Goal: Information Seeking & Learning: Check status

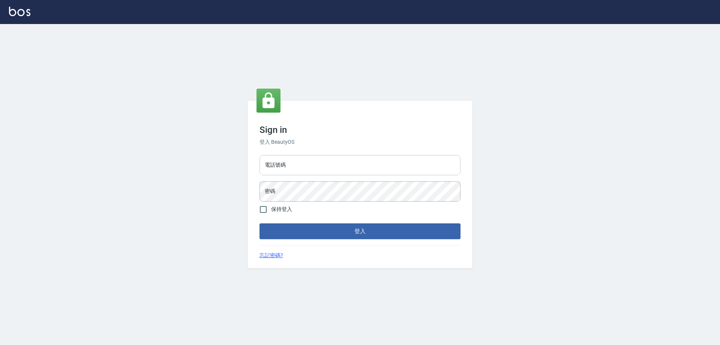
click at [299, 158] on input "電話號碼" at bounding box center [360, 165] width 201 height 20
type input "0910967130"
click at [260, 223] on button "登入" at bounding box center [360, 231] width 201 height 16
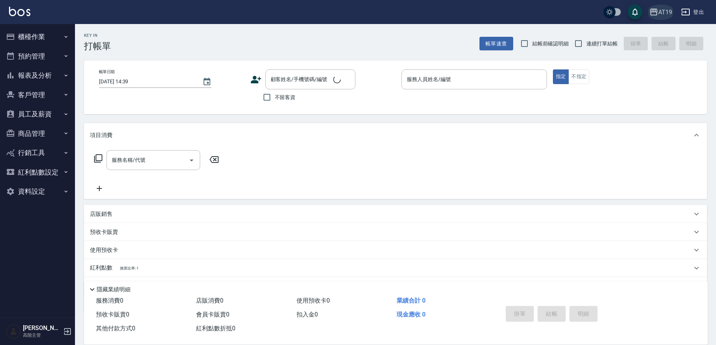
click at [666, 12] on div "AT19" at bounding box center [666, 12] width 14 height 9
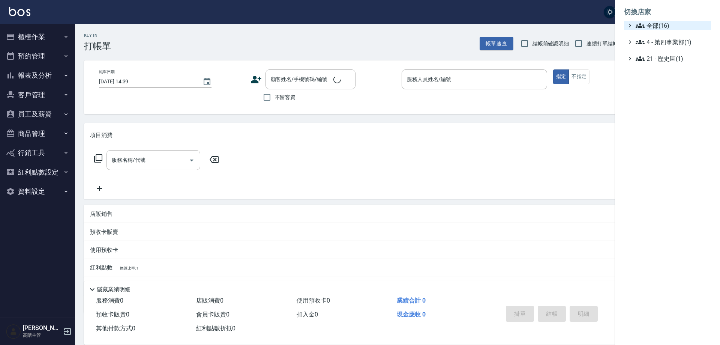
click at [668, 25] on span "全部(16)" at bounding box center [672, 25] width 72 height 9
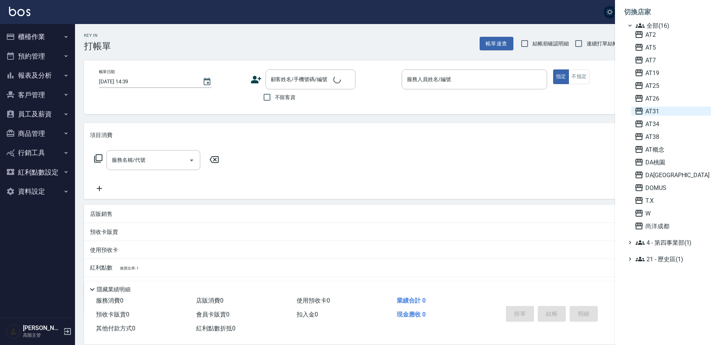
click at [666, 111] on span "AT31" at bounding box center [672, 111] width 74 height 9
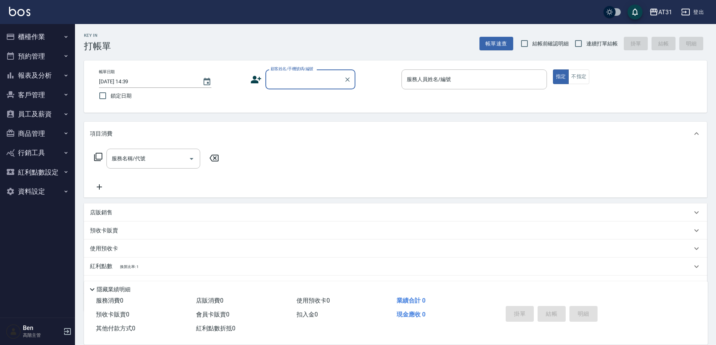
click at [47, 76] on button "報表及分析" at bounding box center [37, 76] width 69 height 20
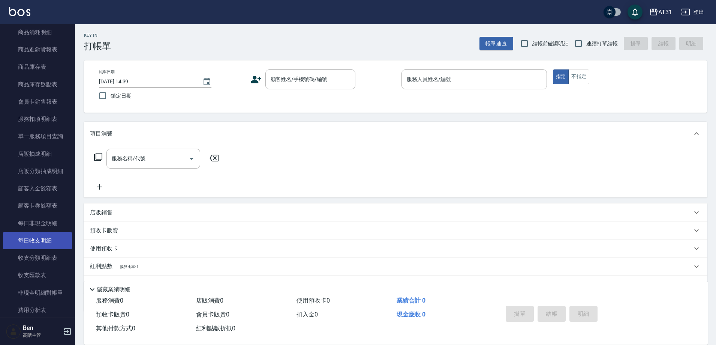
scroll to position [450, 0]
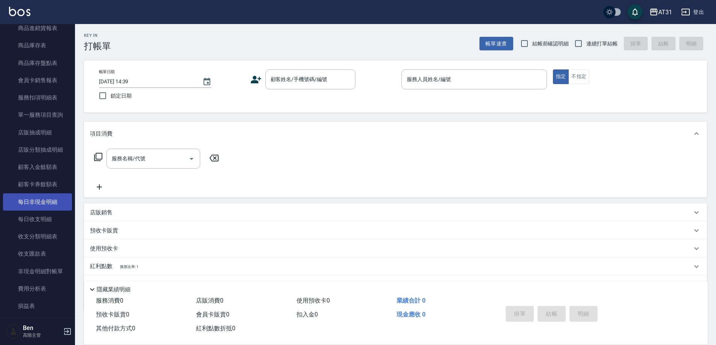
click at [46, 199] on link "每日非現金明細" at bounding box center [37, 201] width 69 height 17
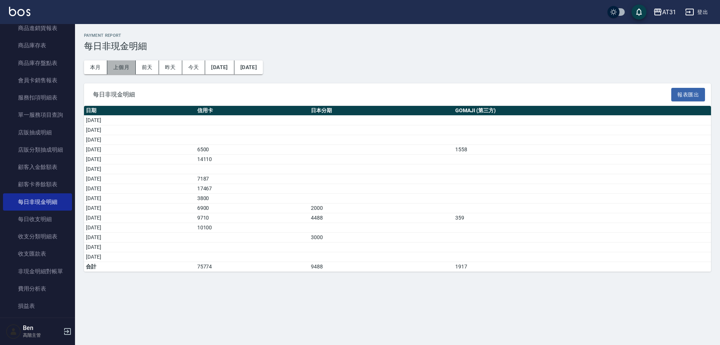
click at [120, 69] on button "上個月" at bounding box center [121, 67] width 29 height 14
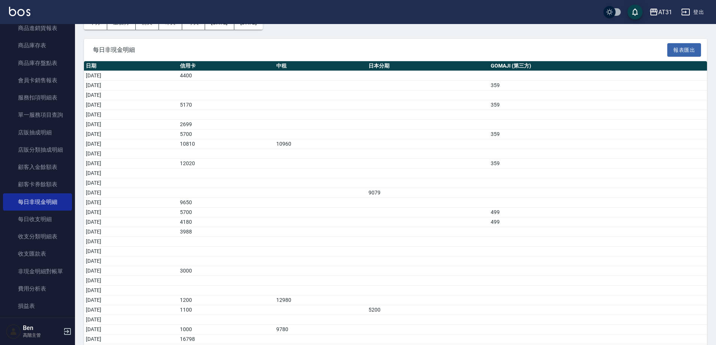
scroll to position [82, 0]
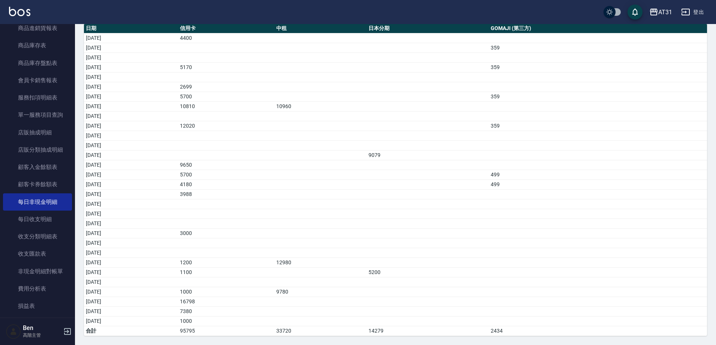
click at [523, 281] on td "a dense table" at bounding box center [598, 282] width 218 height 10
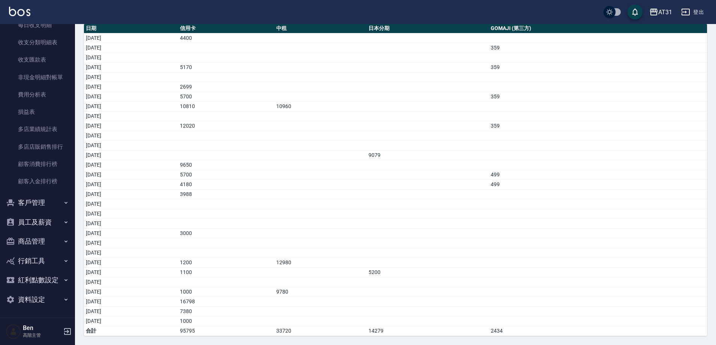
scroll to position [644, 0]
click at [31, 301] on button "資料設定" at bounding box center [37, 299] width 69 height 20
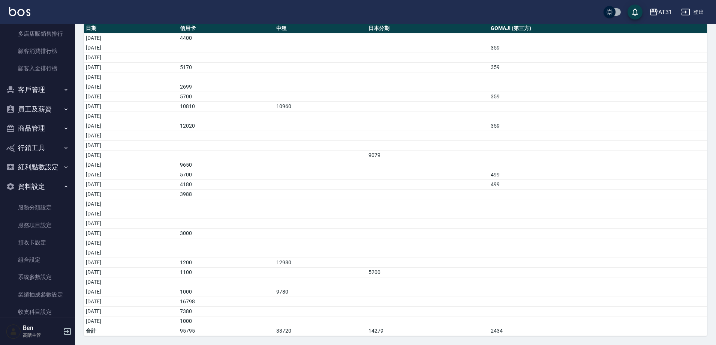
scroll to position [67, 0]
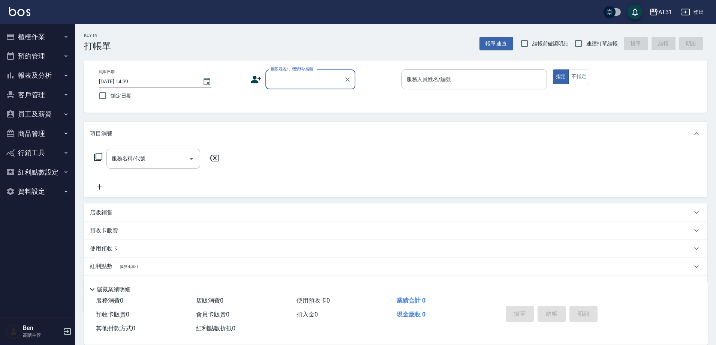
click at [44, 72] on button "報表及分析" at bounding box center [37, 76] width 69 height 20
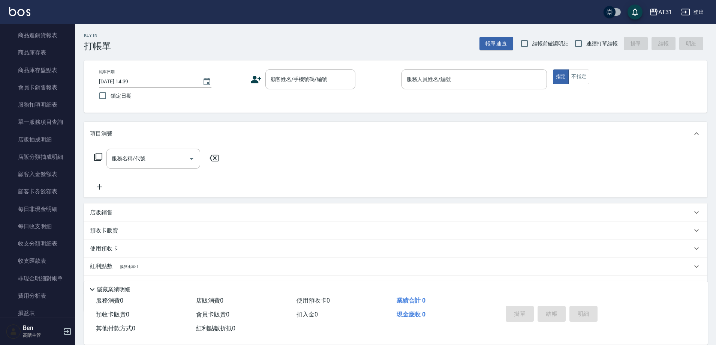
scroll to position [563, 0]
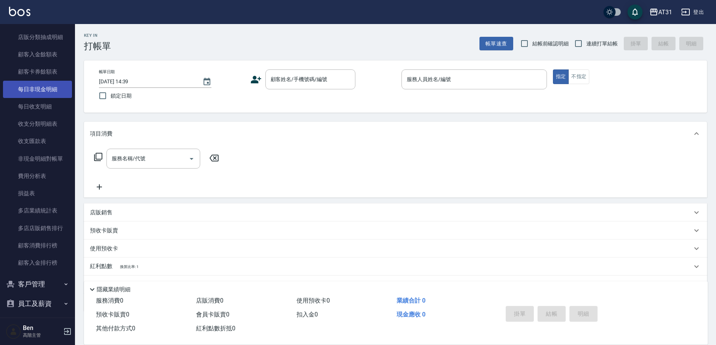
click at [48, 89] on link "每日非現金明細" at bounding box center [37, 89] width 69 height 17
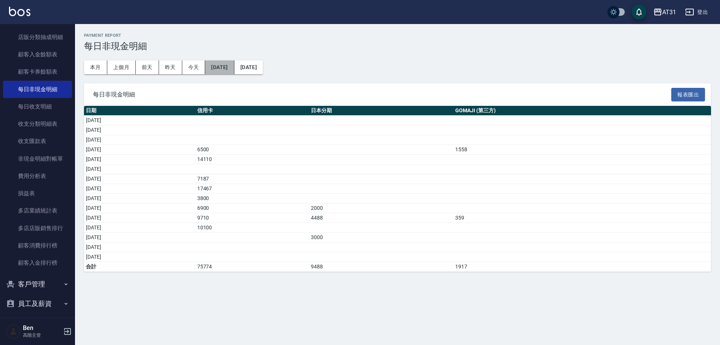
click at [226, 69] on button "[DATE]" at bounding box center [219, 67] width 29 height 14
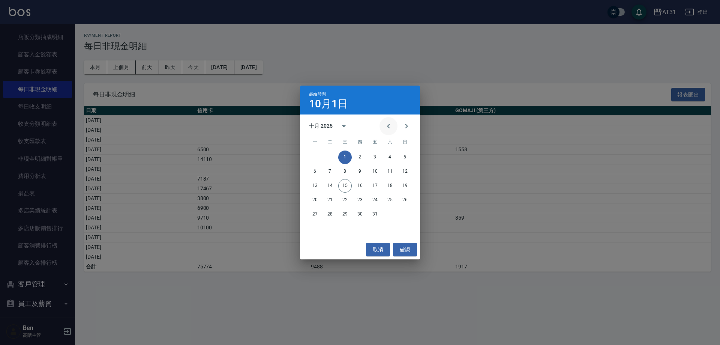
click at [381, 124] on button "Previous month" at bounding box center [389, 126] width 18 height 18
click at [409, 157] on button "1" at bounding box center [405, 157] width 14 height 14
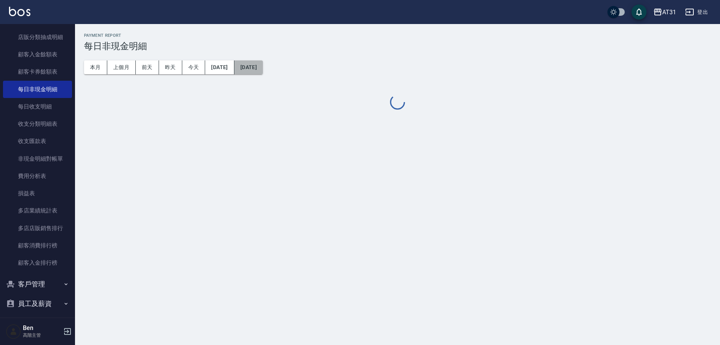
click at [263, 67] on button "[DATE]" at bounding box center [248, 67] width 29 height 14
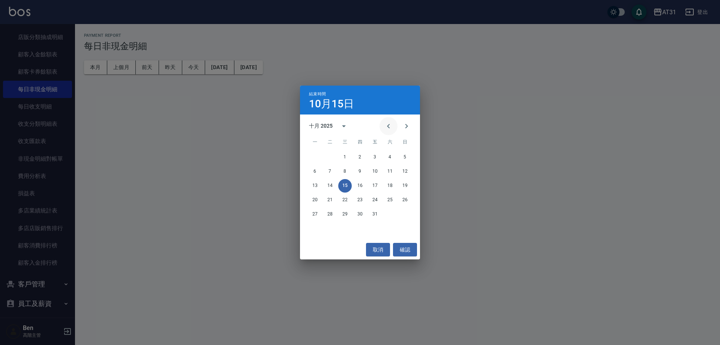
click at [393, 125] on button "Previous month" at bounding box center [389, 126] width 18 height 18
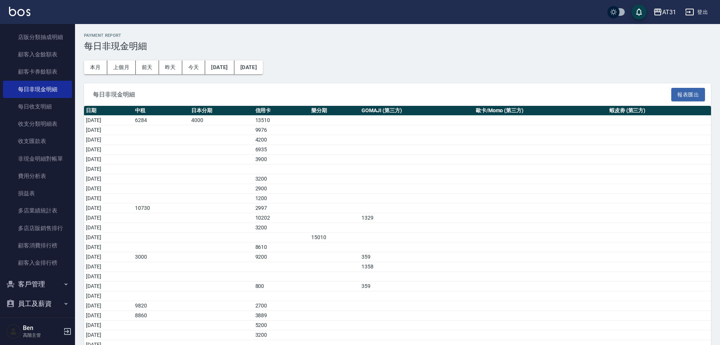
click at [393, 125] on td "a dense table" at bounding box center [417, 121] width 114 height 10
click at [262, 69] on button "[DATE]" at bounding box center [248, 67] width 29 height 14
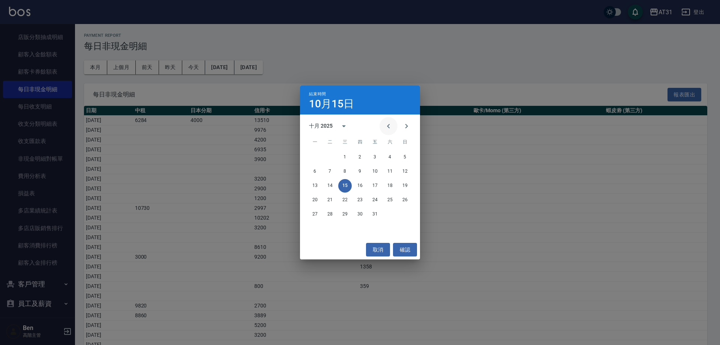
click at [387, 127] on icon "Previous month" at bounding box center [388, 126] width 9 height 9
click at [319, 229] on button "30" at bounding box center [315, 229] width 14 height 14
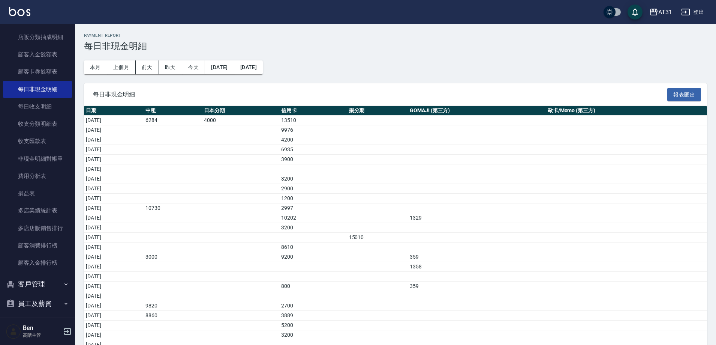
scroll to position [82, 0]
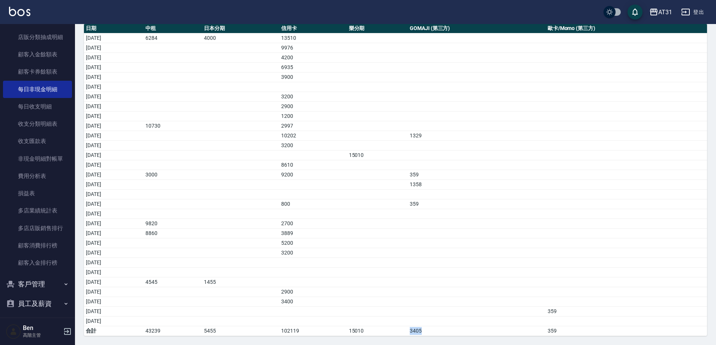
drag, startPoint x: 410, startPoint y: 330, endPoint x: 473, endPoint y: 330, distance: 63.8
click at [473, 330] on tr "合計 43239 5455 102119 15010 3405 359" at bounding box center [395, 331] width 623 height 10
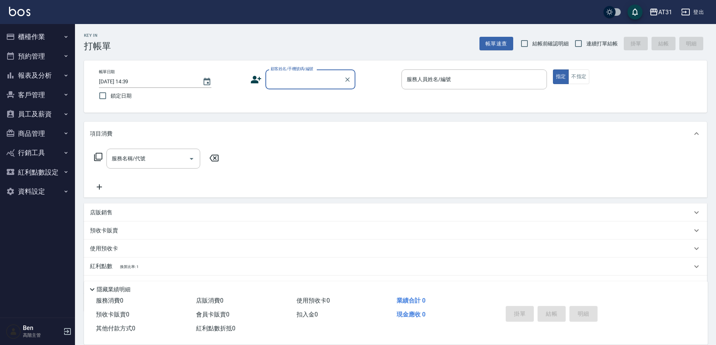
click at [35, 75] on button "報表及分析" at bounding box center [37, 76] width 69 height 20
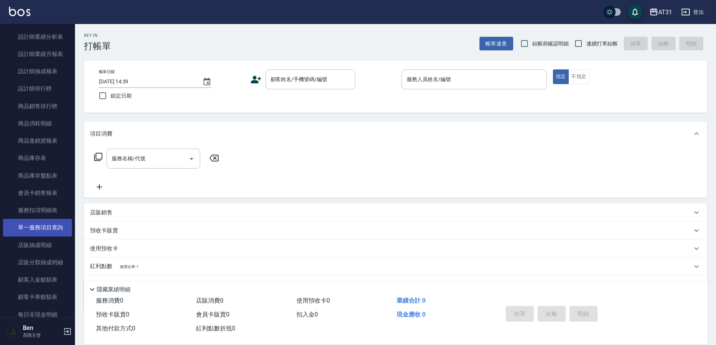
scroll to position [525, 0]
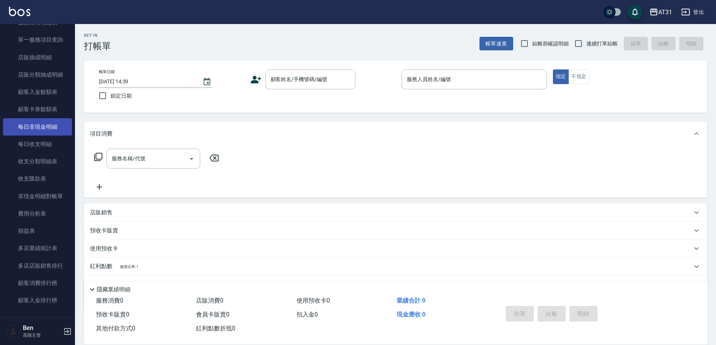
click at [48, 125] on link "每日非現金明細" at bounding box center [37, 126] width 69 height 17
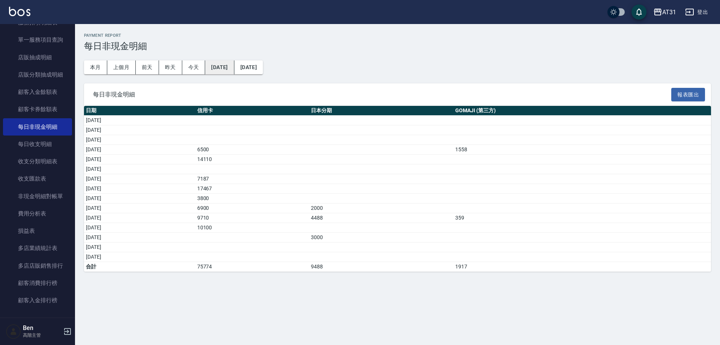
click at [230, 67] on button "[DATE]" at bounding box center [219, 67] width 29 height 14
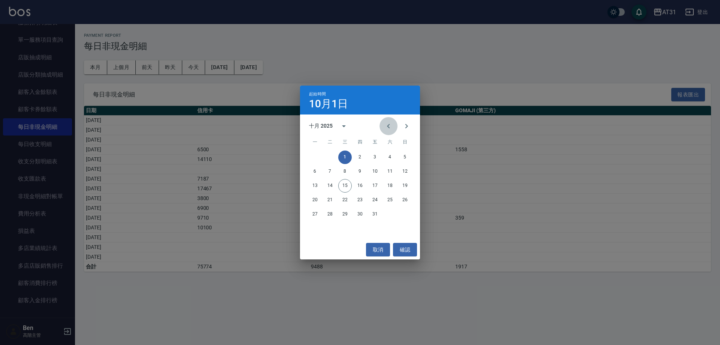
click at [390, 124] on icon "Previous month" at bounding box center [388, 126] width 9 height 9
click at [329, 156] on button "1" at bounding box center [330, 157] width 14 height 14
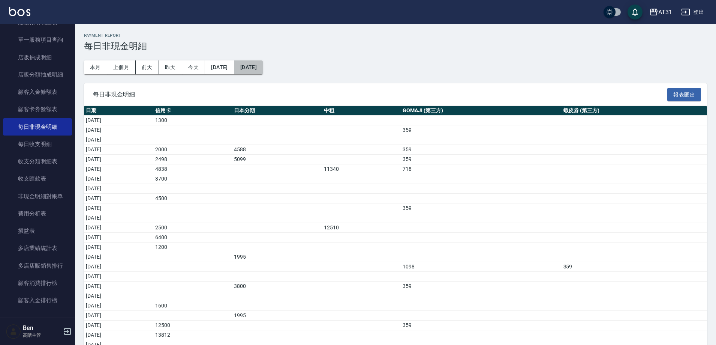
click at [263, 67] on button "[DATE]" at bounding box center [248, 67] width 29 height 14
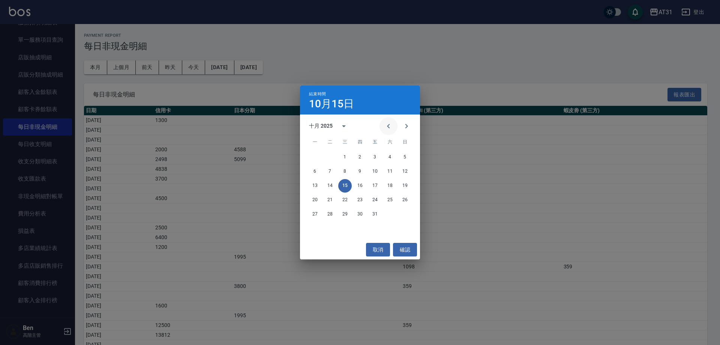
click at [381, 131] on button "Previous month" at bounding box center [389, 126] width 18 height 18
click at [383, 127] on button "Previous month" at bounding box center [389, 126] width 18 height 18
click at [358, 211] on button "31" at bounding box center [360, 214] width 14 height 14
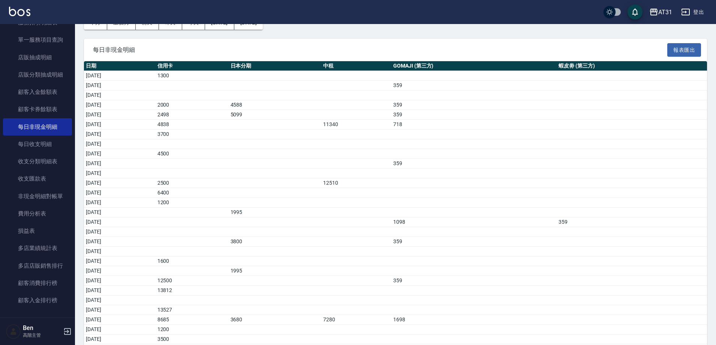
scroll to position [92, 0]
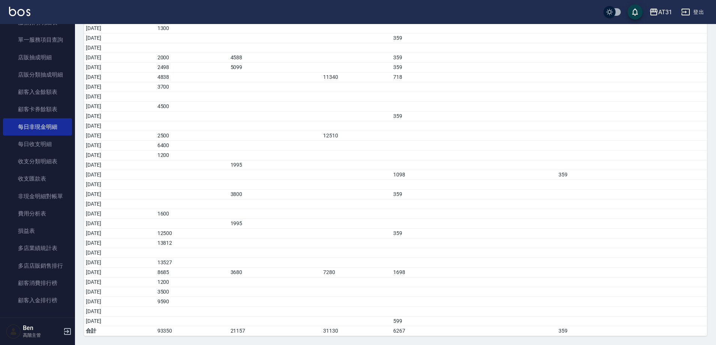
drag, startPoint x: 385, startPoint y: 286, endPoint x: 368, endPoint y: 271, distance: 22.9
click at [385, 286] on td "a dense table" at bounding box center [356, 282] width 70 height 10
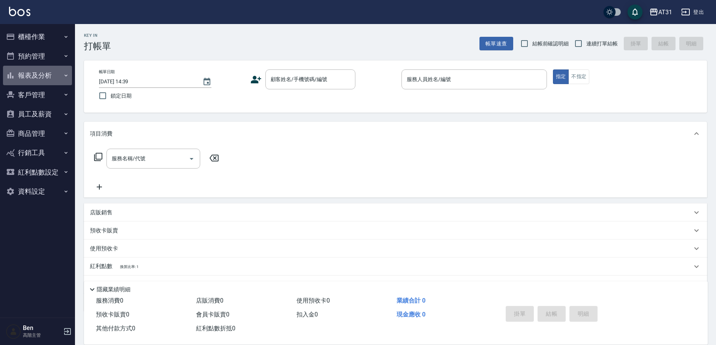
click at [42, 80] on button "報表及分析" at bounding box center [37, 76] width 69 height 20
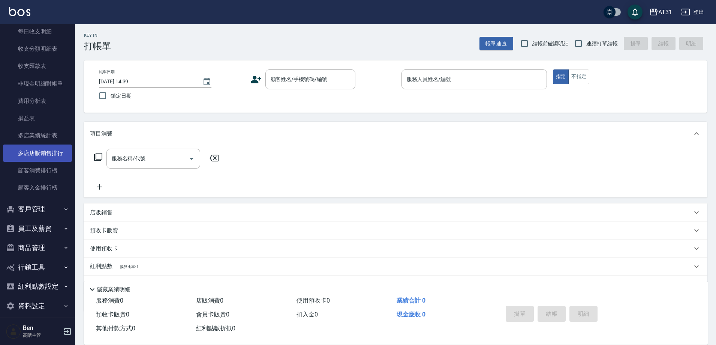
scroll to position [525, 0]
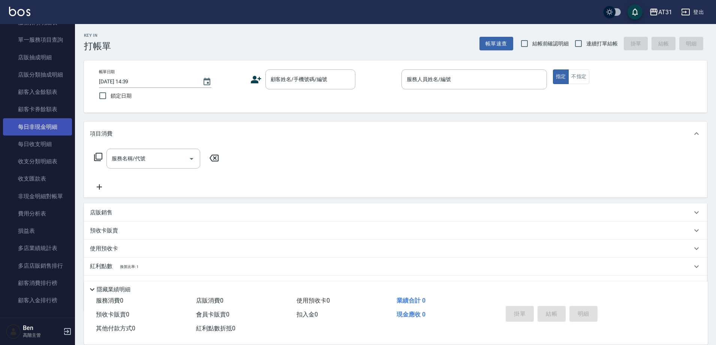
click at [44, 127] on link "每日非現金明細" at bounding box center [37, 126] width 69 height 17
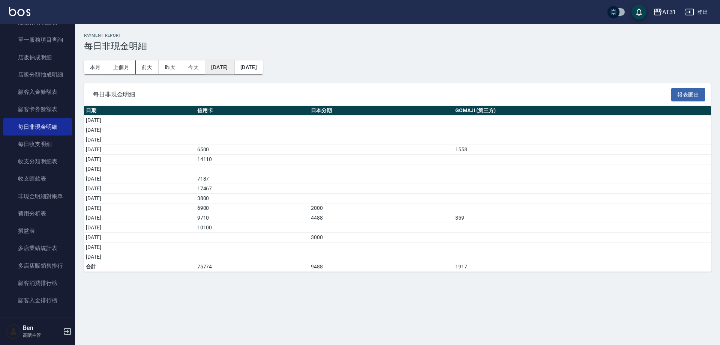
click at [234, 74] on button "[DATE]" at bounding box center [219, 67] width 29 height 14
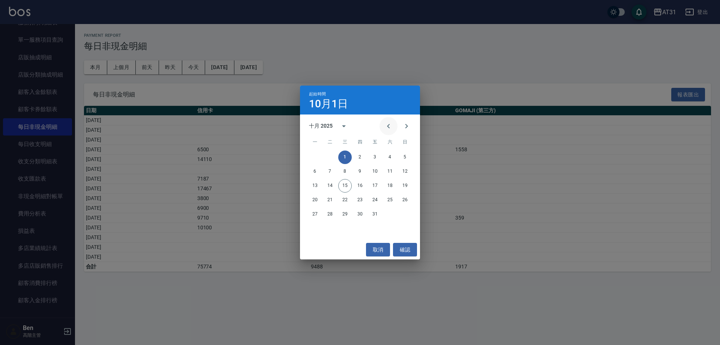
click at [383, 124] on button "Previous month" at bounding box center [389, 126] width 18 height 18
click at [377, 160] on button "1" at bounding box center [375, 157] width 14 height 14
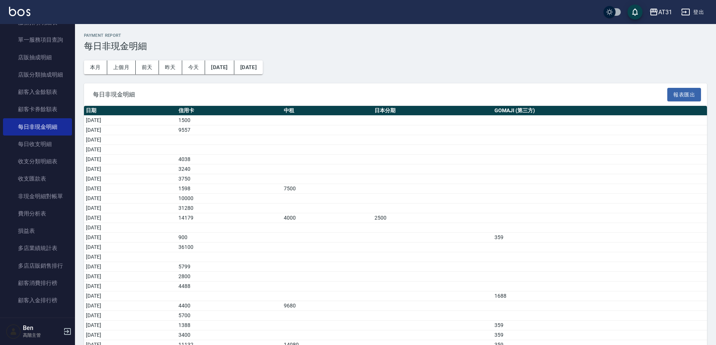
click at [263, 70] on button "[DATE]" at bounding box center [248, 67] width 29 height 14
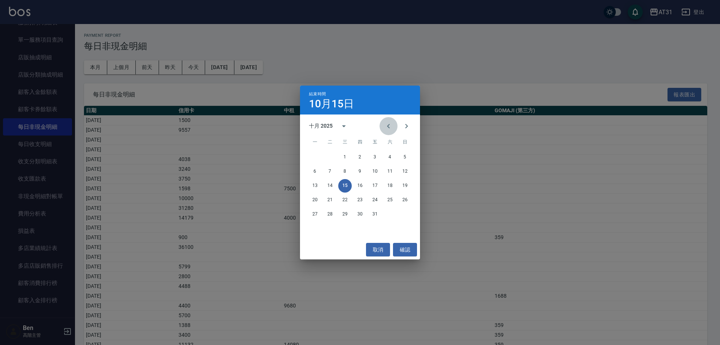
click at [392, 128] on icon "Previous month" at bounding box center [388, 126] width 9 height 9
click at [401, 215] on button "31" at bounding box center [405, 214] width 14 height 14
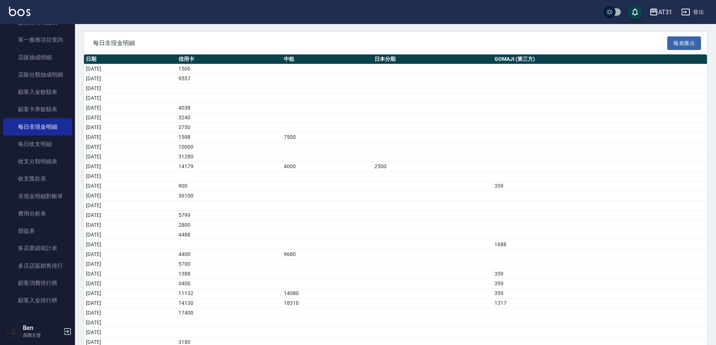
scroll to position [92, 0]
